Goal: Task Accomplishment & Management: Use online tool/utility

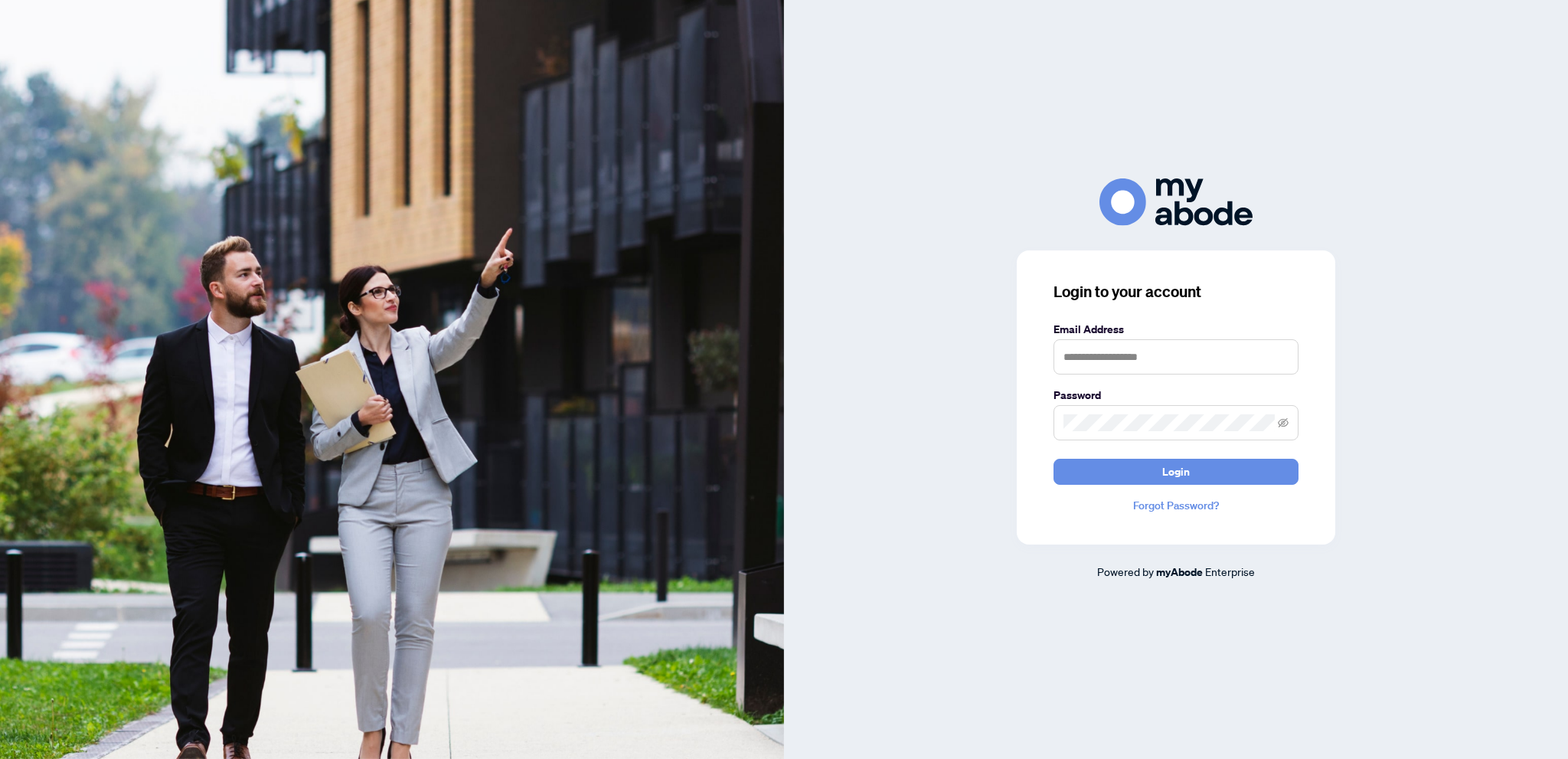
click at [796, 408] on div "Login to your account Email Address Password Login Forgot Password? Powered by …" at bounding box center [1176, 379] width 784 height 401
click at [1097, 366] on input "text" at bounding box center [1176, 357] width 245 height 35
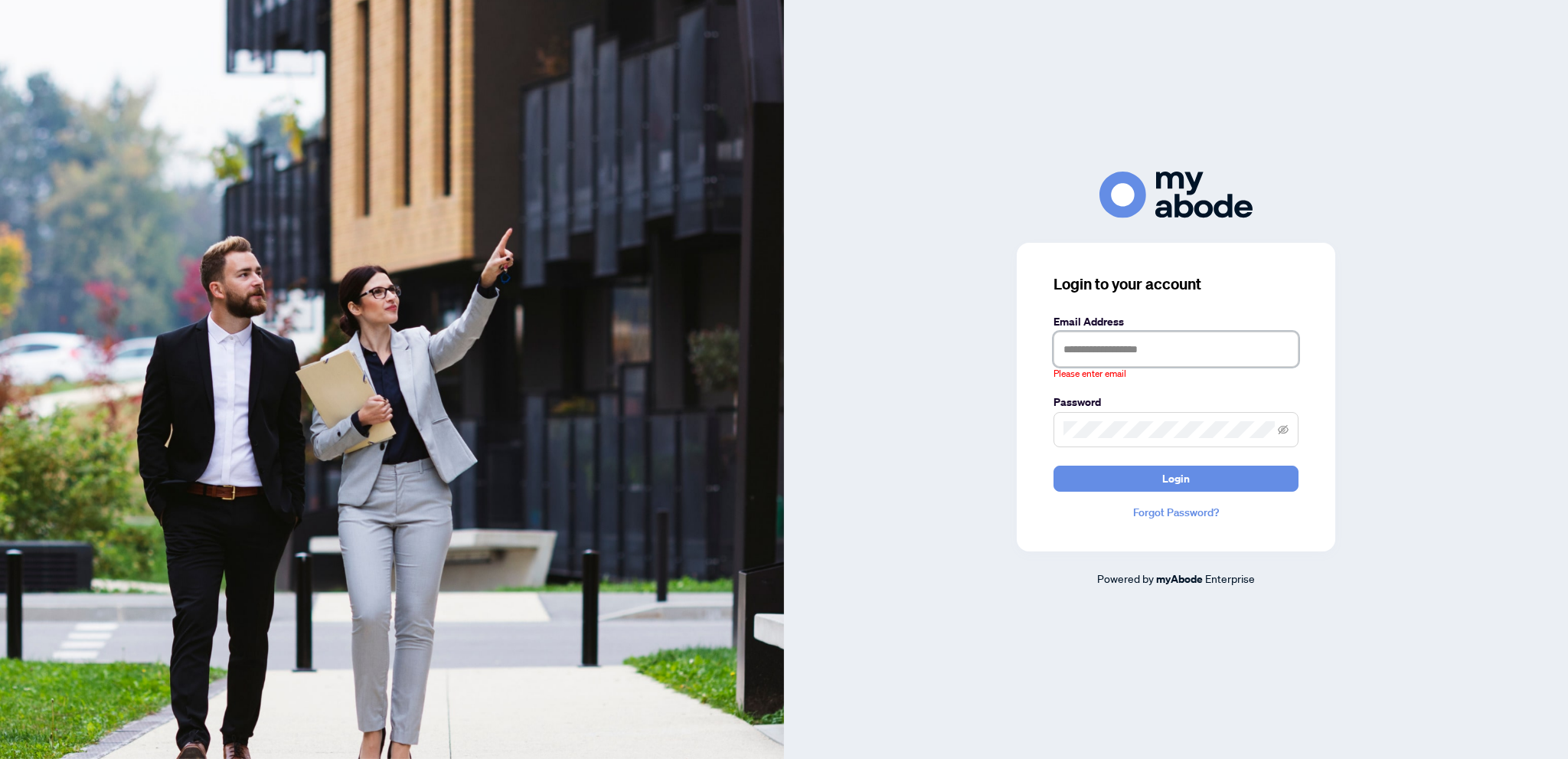
click at [1245, 344] on input "text" at bounding box center [1176, 349] width 245 height 35
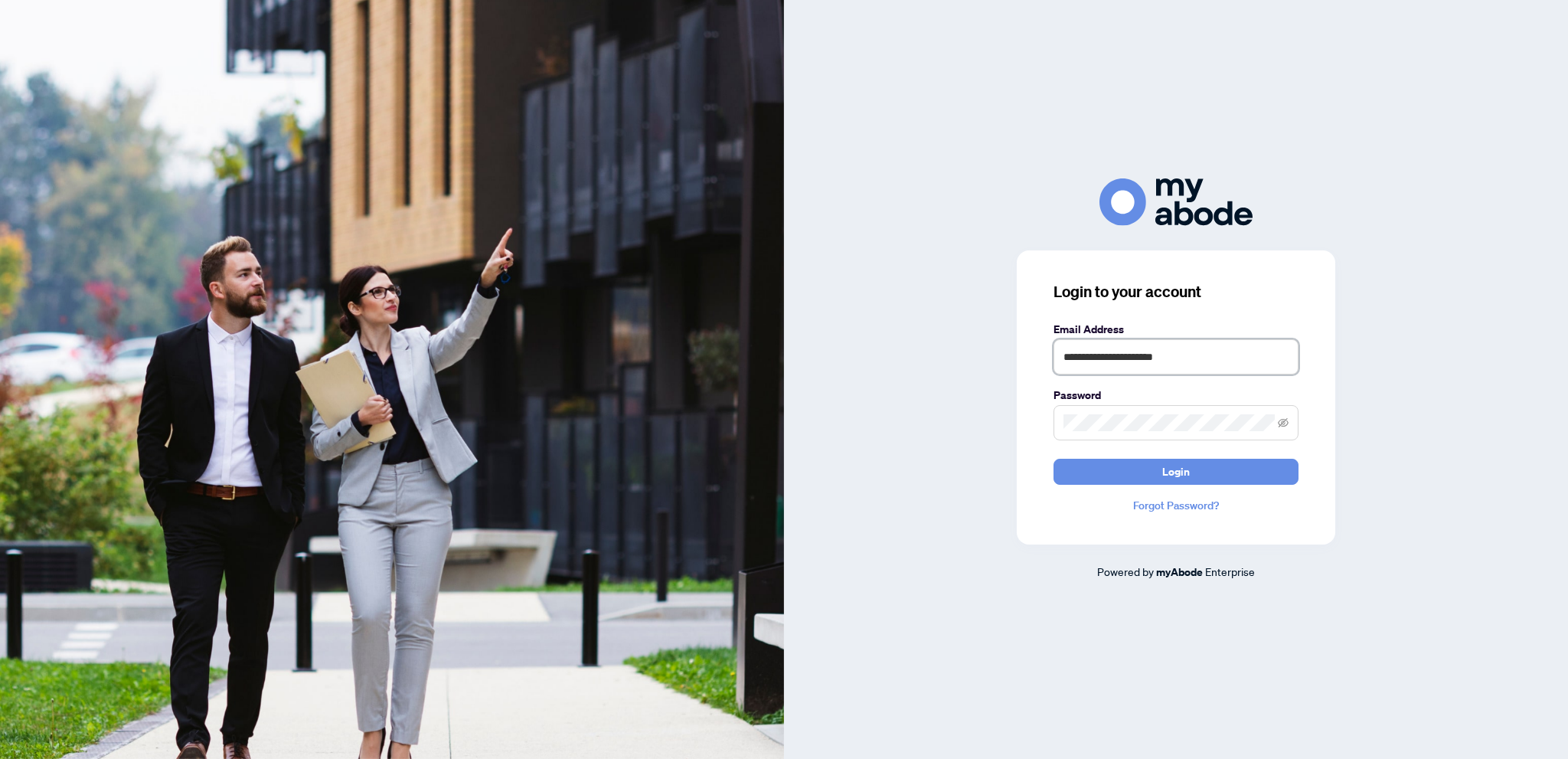
type input "**********"
click at [1175, 470] on span "Login" at bounding box center [1176, 471] width 28 height 24
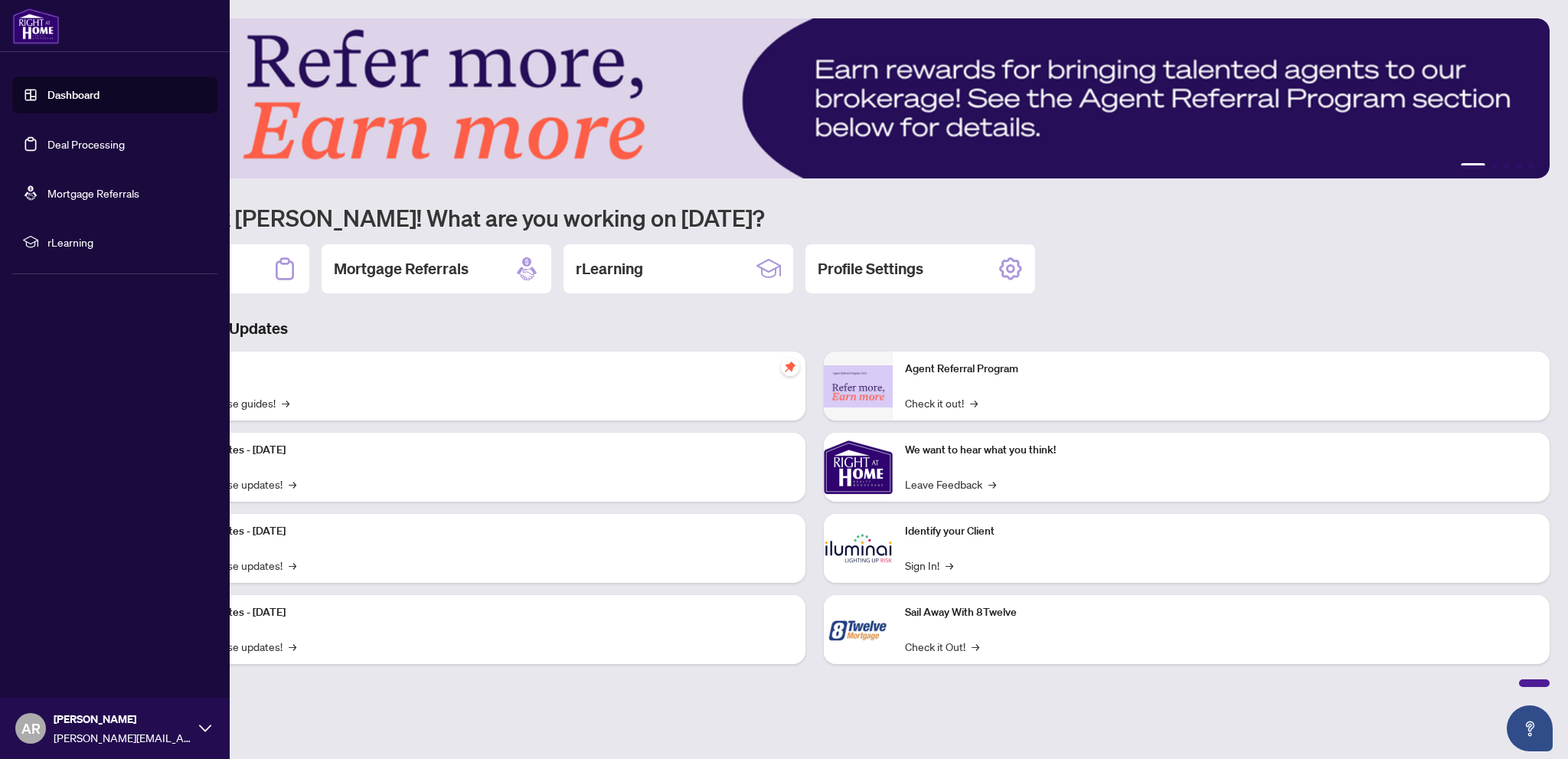
click at [104, 137] on link "Deal Processing" at bounding box center [85, 144] width 77 height 14
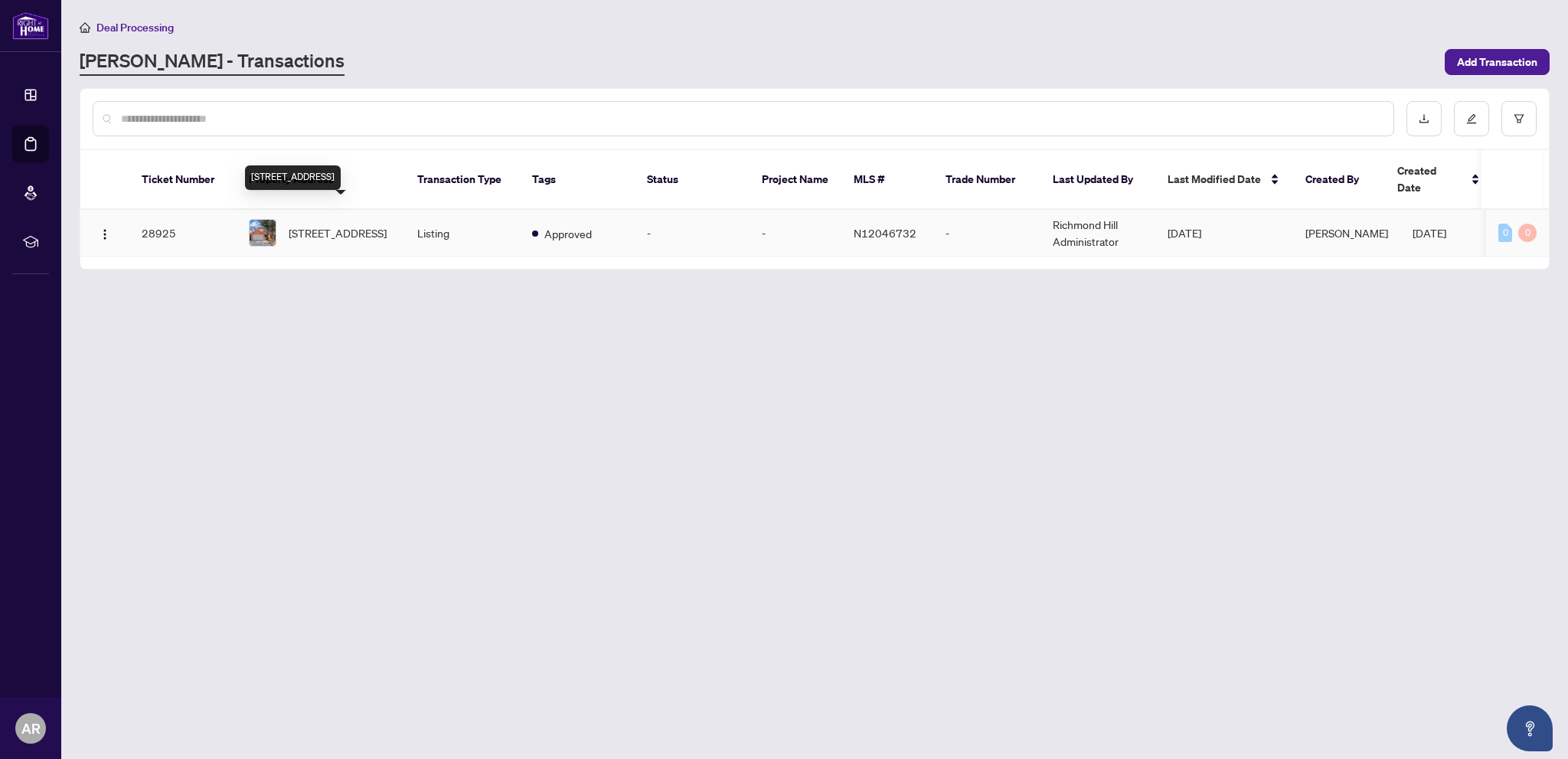
click at [322, 225] on span "45 Bayel Cres, Richmond Hill, Ontario L4S 1C3, Canada" at bounding box center [338, 233] width 98 height 17
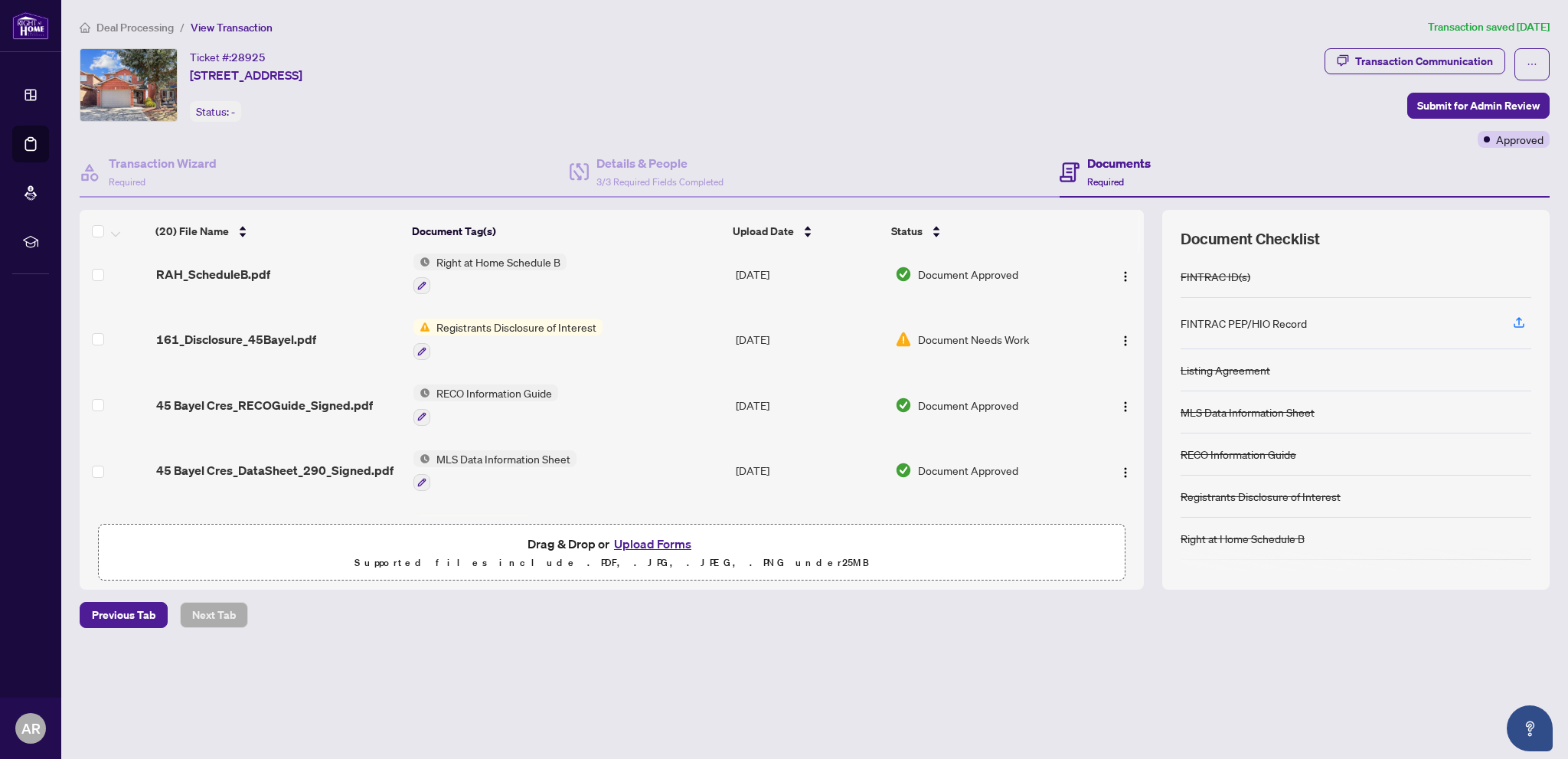
scroll to position [1048, 0]
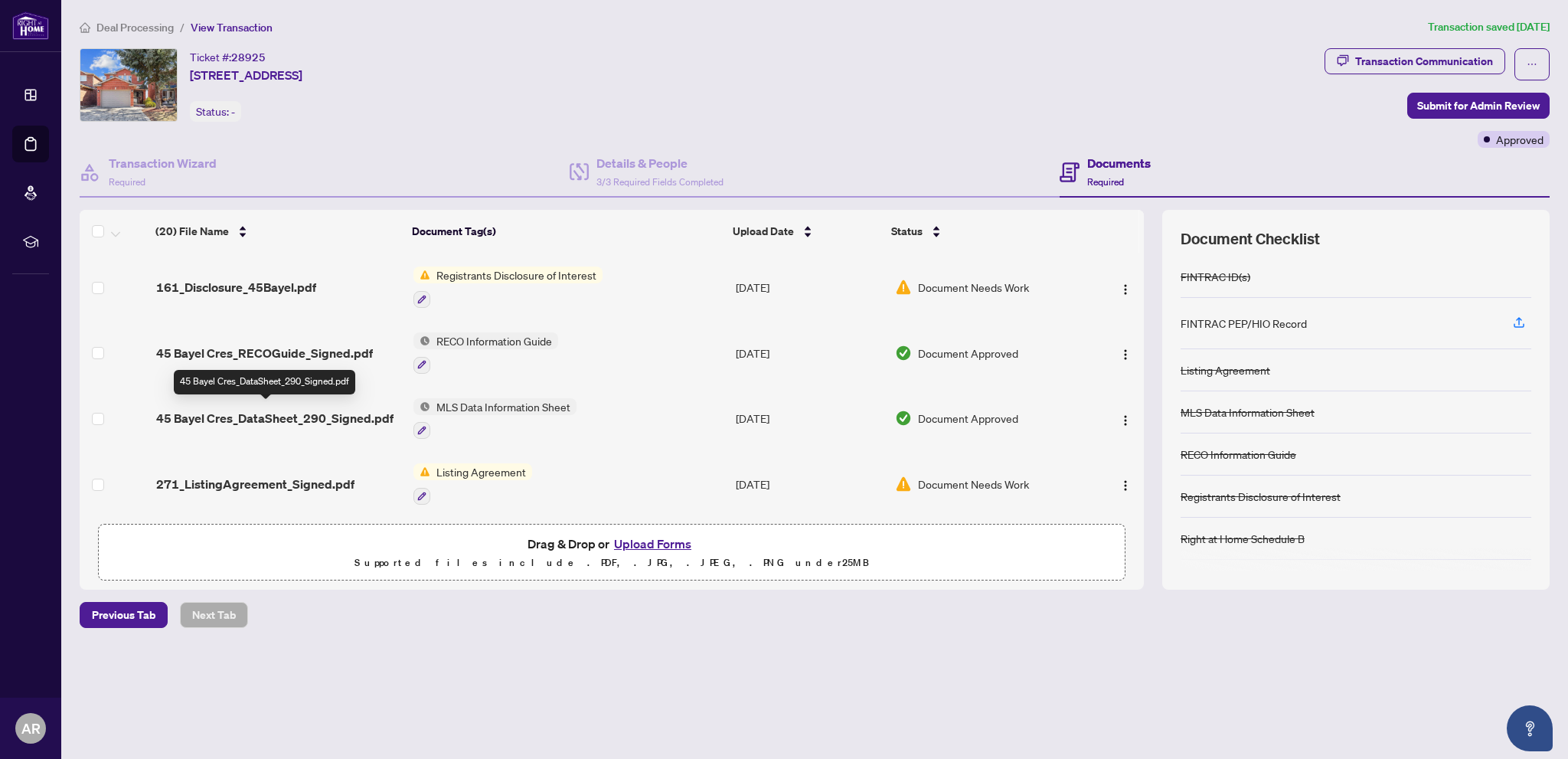
click at [261, 419] on span "45 Bayel Cres_DataSheet_290_Signed.pdf" at bounding box center [275, 418] width 238 height 19
